Goal: Information Seeking & Learning: Learn about a topic

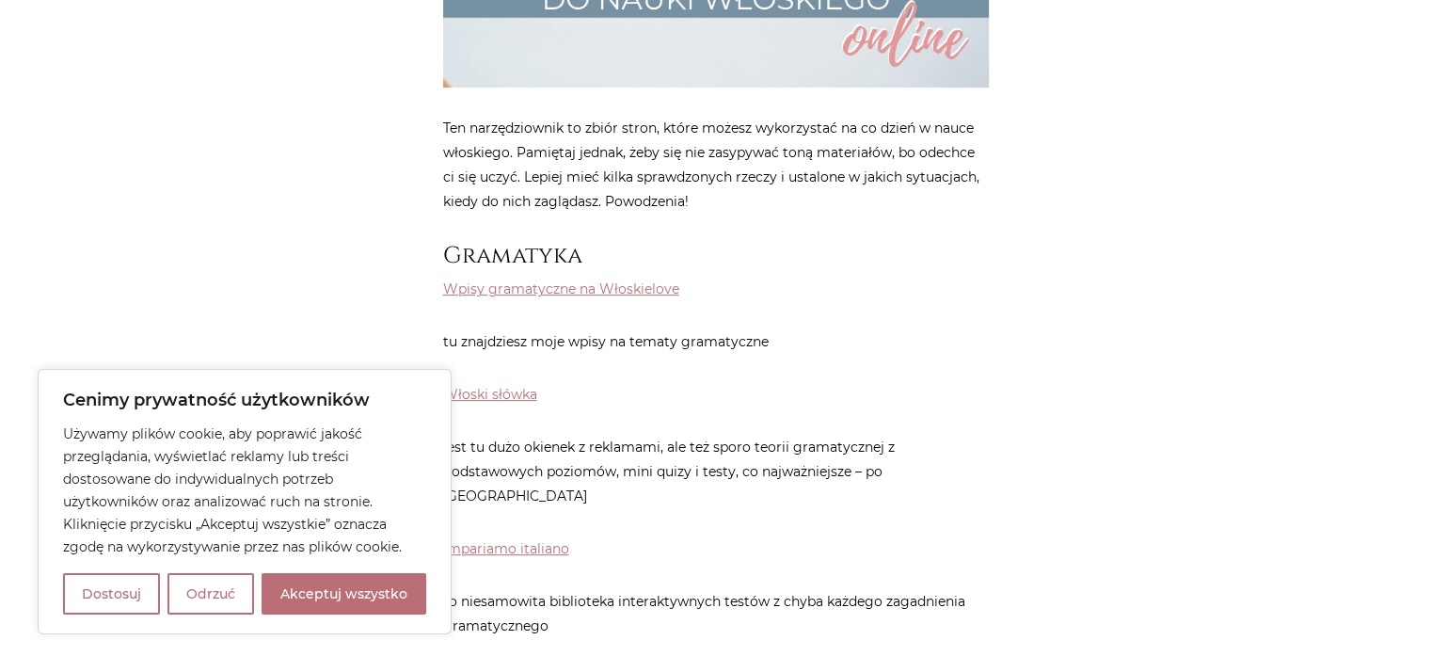
scroll to position [753, 0]
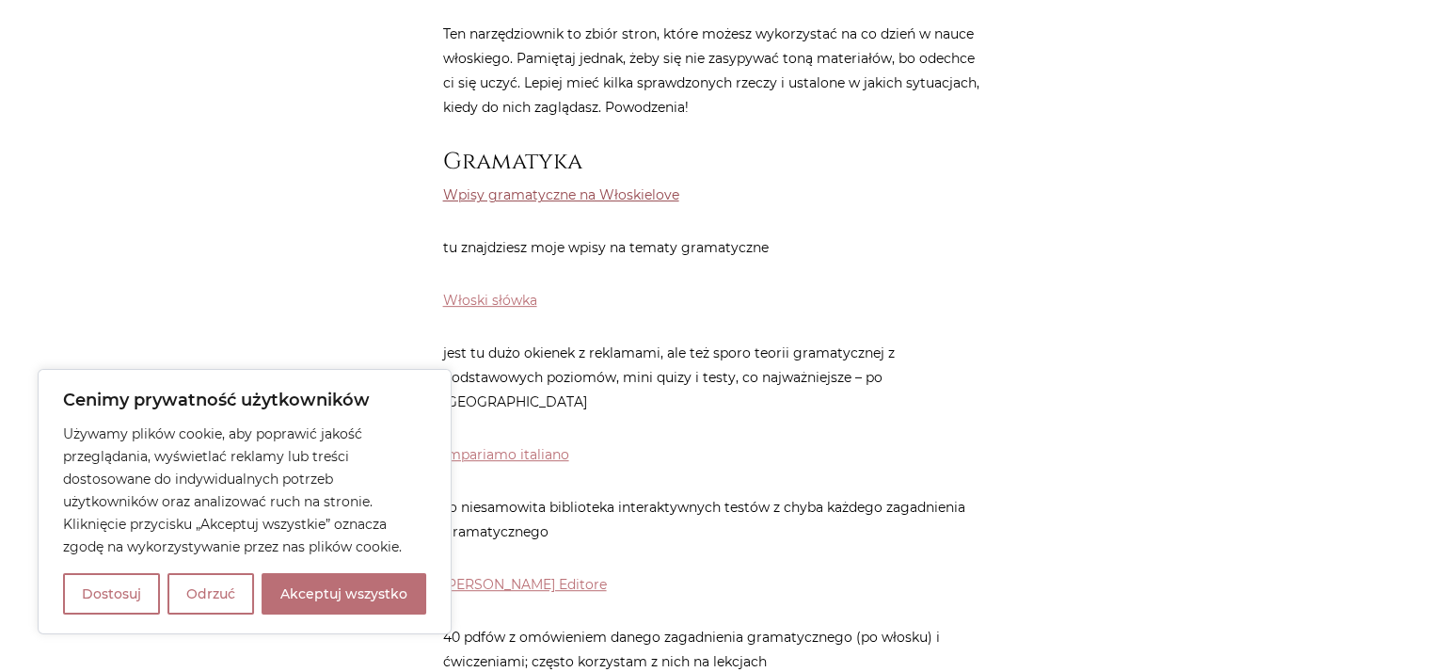
click at [596, 190] on link "Wpisy gramatyczne na Włoskielove" at bounding box center [561, 194] width 236 height 17
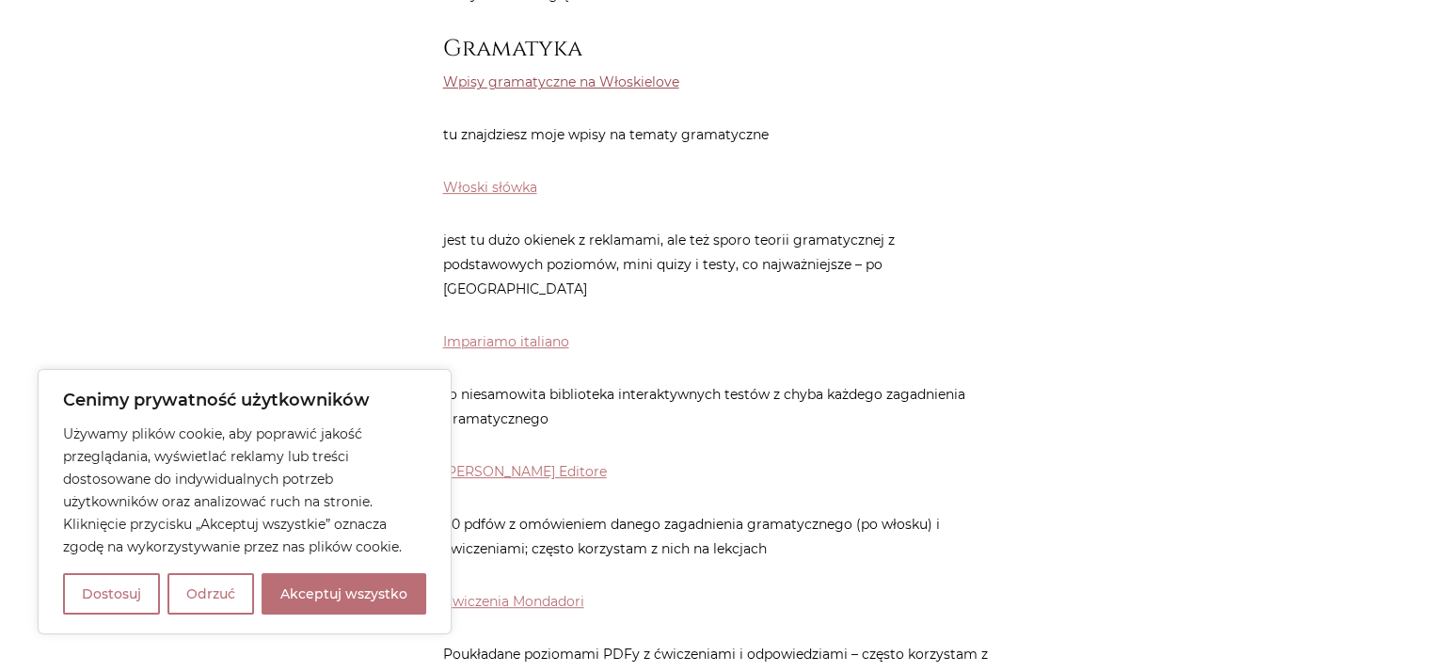
scroll to position [1129, 0]
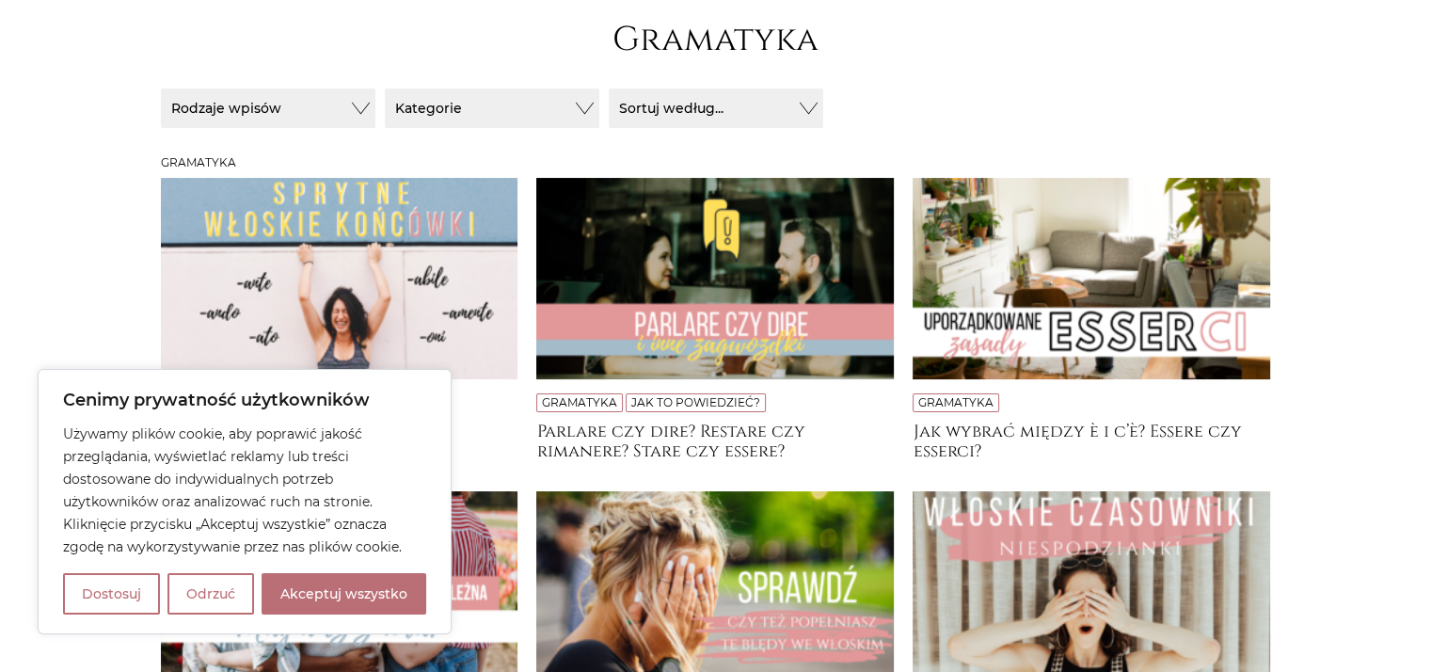
scroll to position [282, 0]
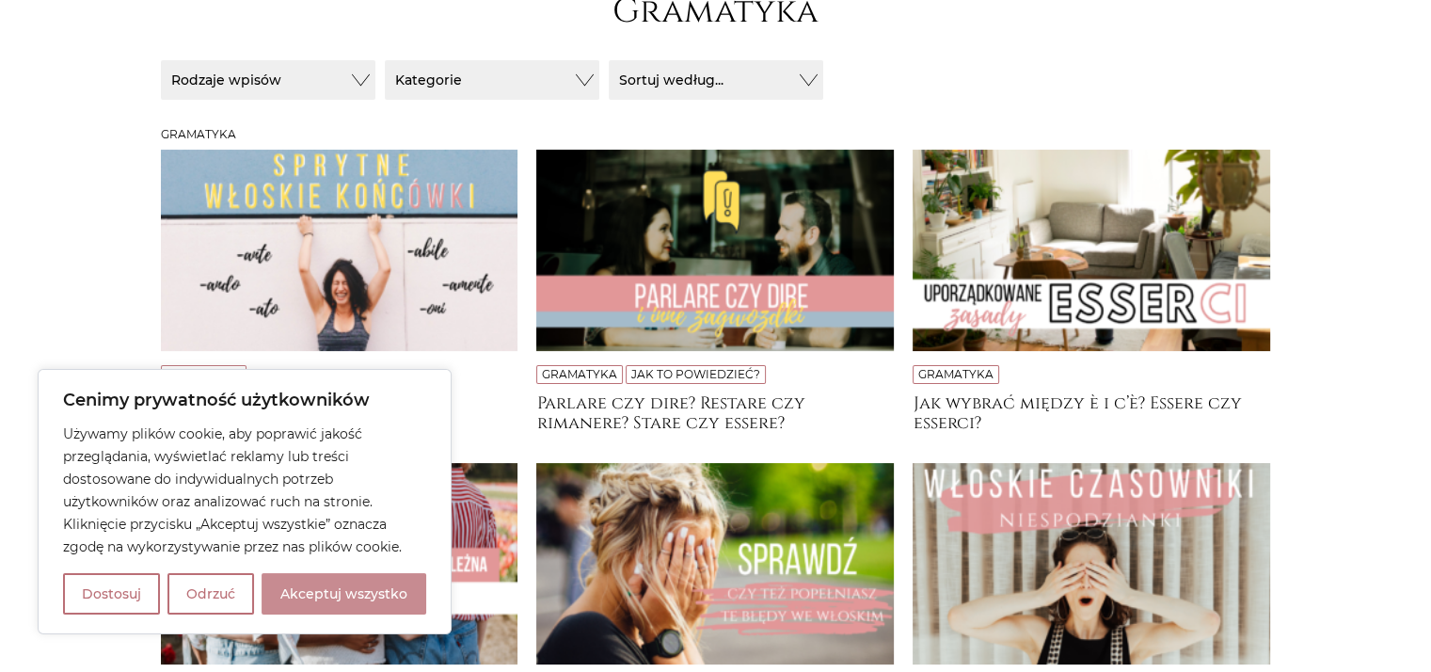
click at [398, 594] on button "Akceptuj wszystko" at bounding box center [344, 593] width 165 height 41
checkbox input "true"
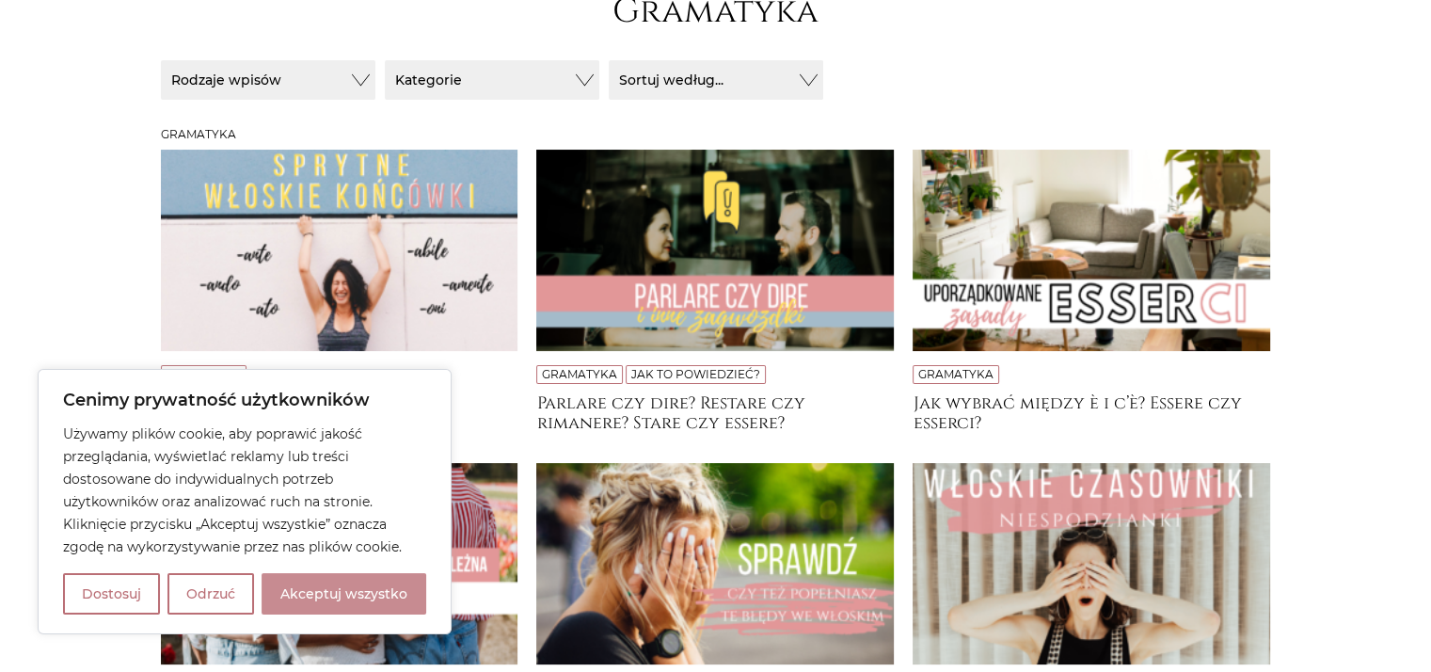
checkbox input "true"
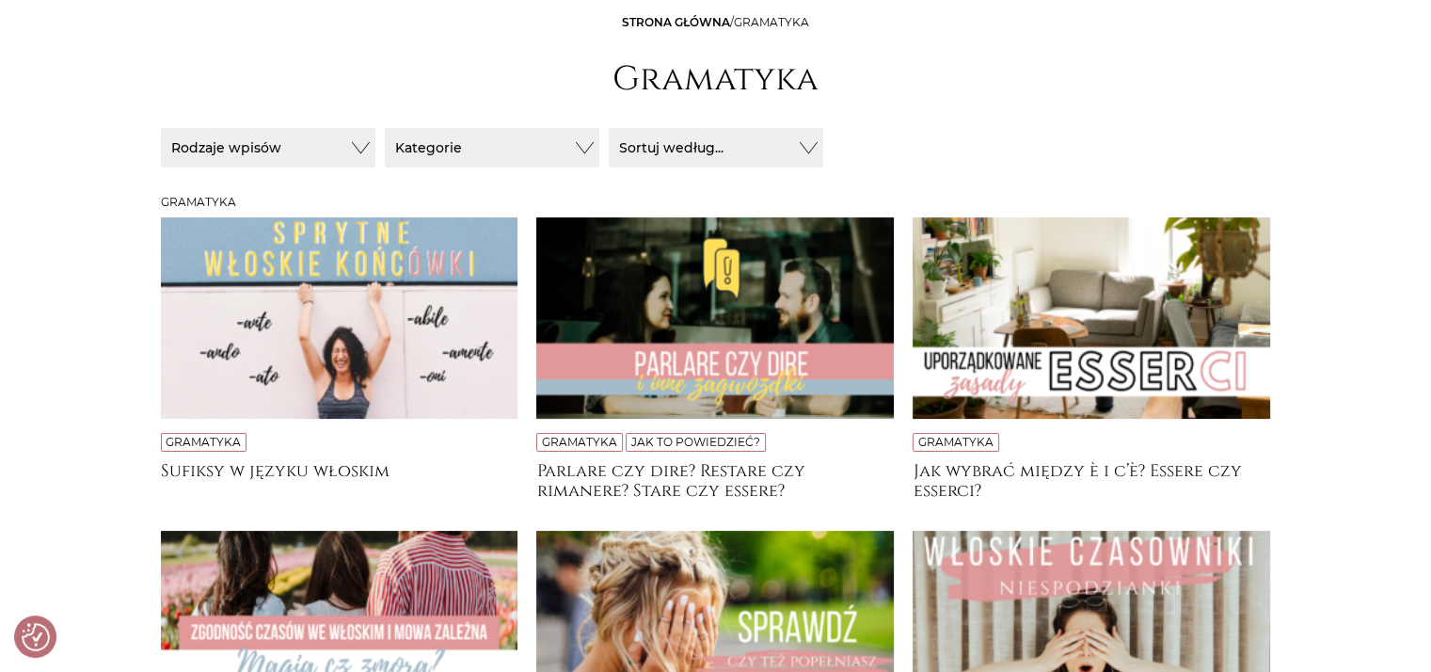
scroll to position [215, 0]
